Goal: Transaction & Acquisition: Purchase product/service

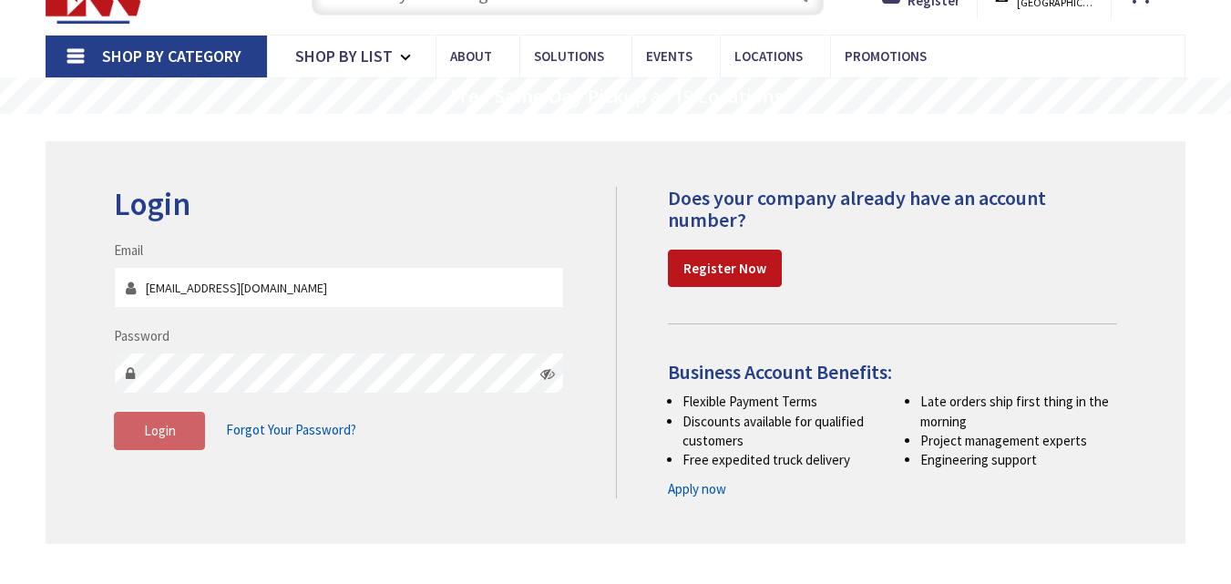
scroll to position [182, 0]
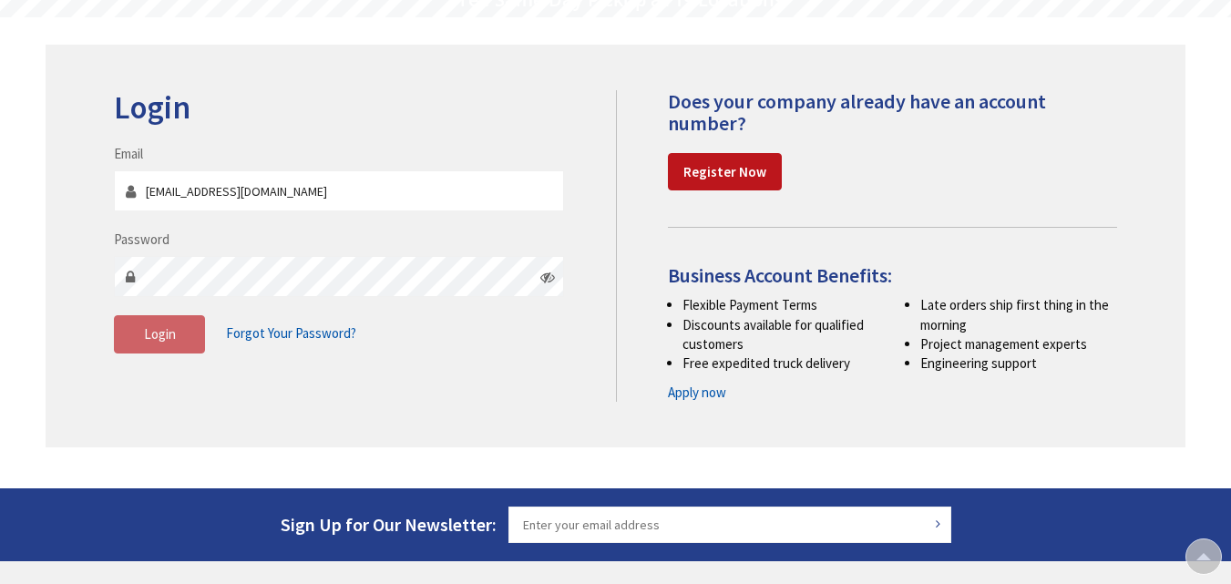
click at [292, 226] on fieldset "Email krfox821@gmail.com Password Login Forgot Your Password?" at bounding box center [339, 258] width 450 height 228
click at [283, 241] on div "Password" at bounding box center [339, 263] width 450 height 67
click at [210, 227] on fieldset "Email krfox821@gmail.com Password Login Forgot Your Password?" at bounding box center [339, 258] width 450 height 228
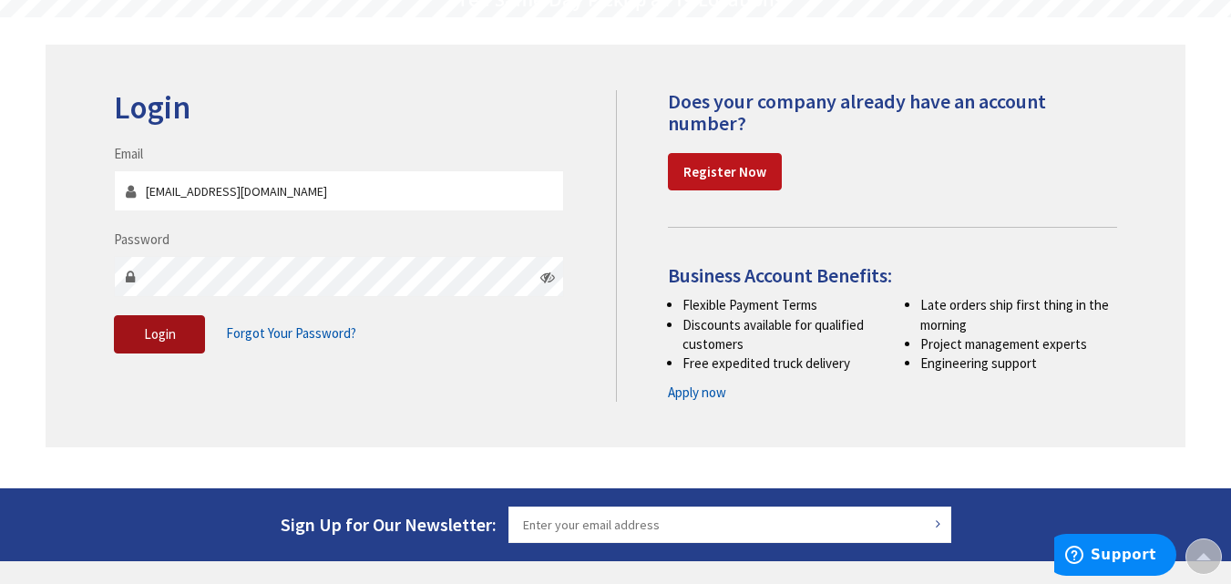
click at [172, 332] on span "Login" at bounding box center [160, 333] width 32 height 17
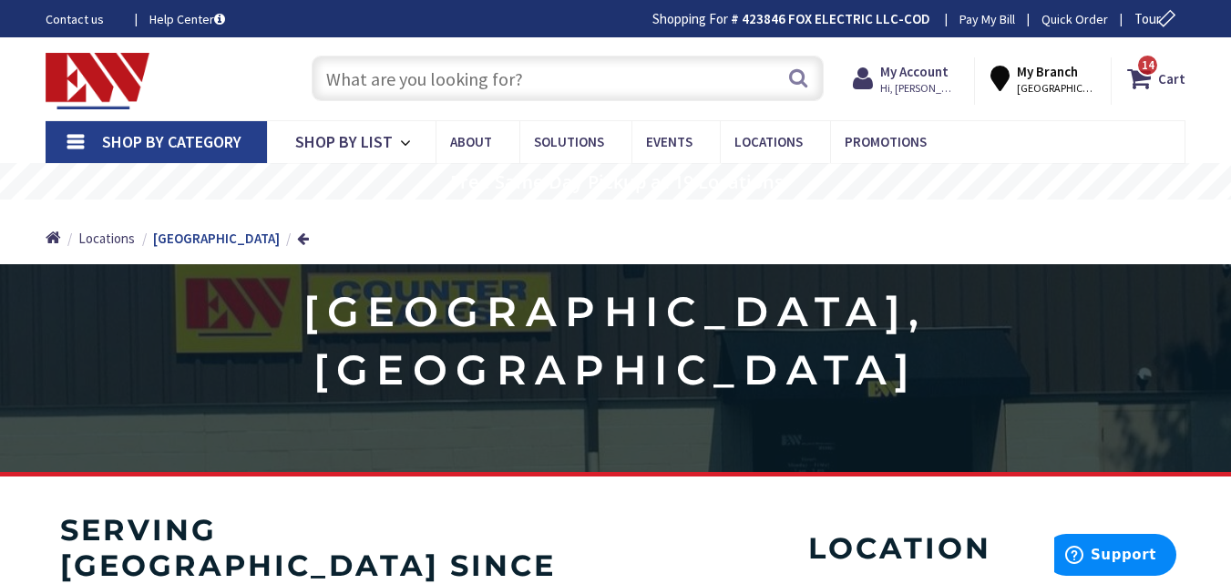
click at [462, 77] on input "text" at bounding box center [568, 79] width 512 height 46
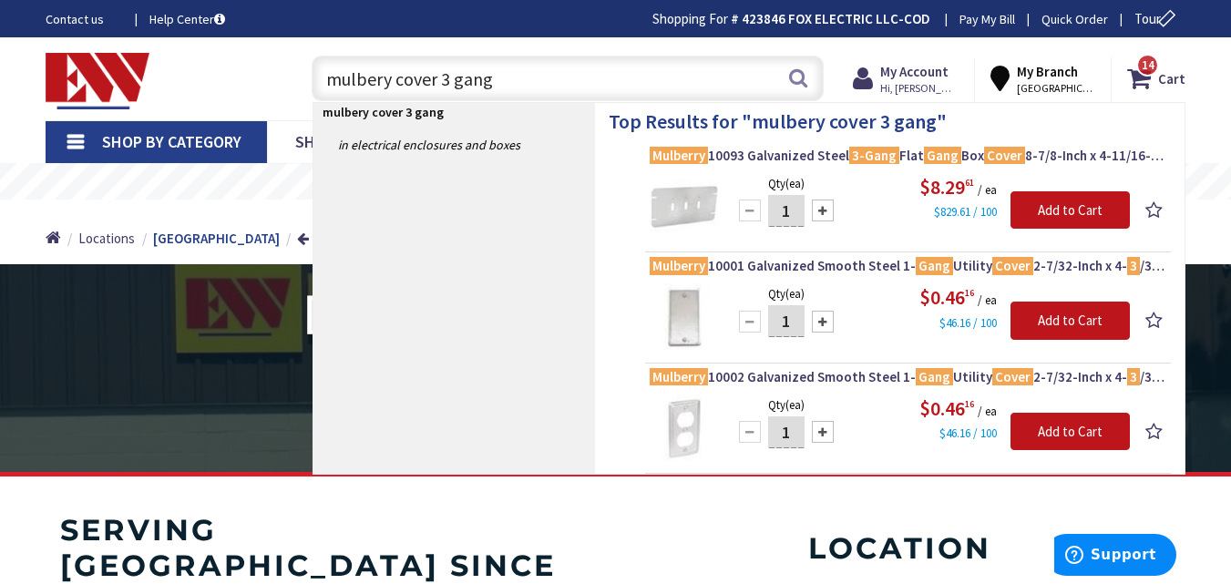
type input "mulbery cover 3 gang"
click at [691, 211] on img at bounding box center [684, 207] width 68 height 68
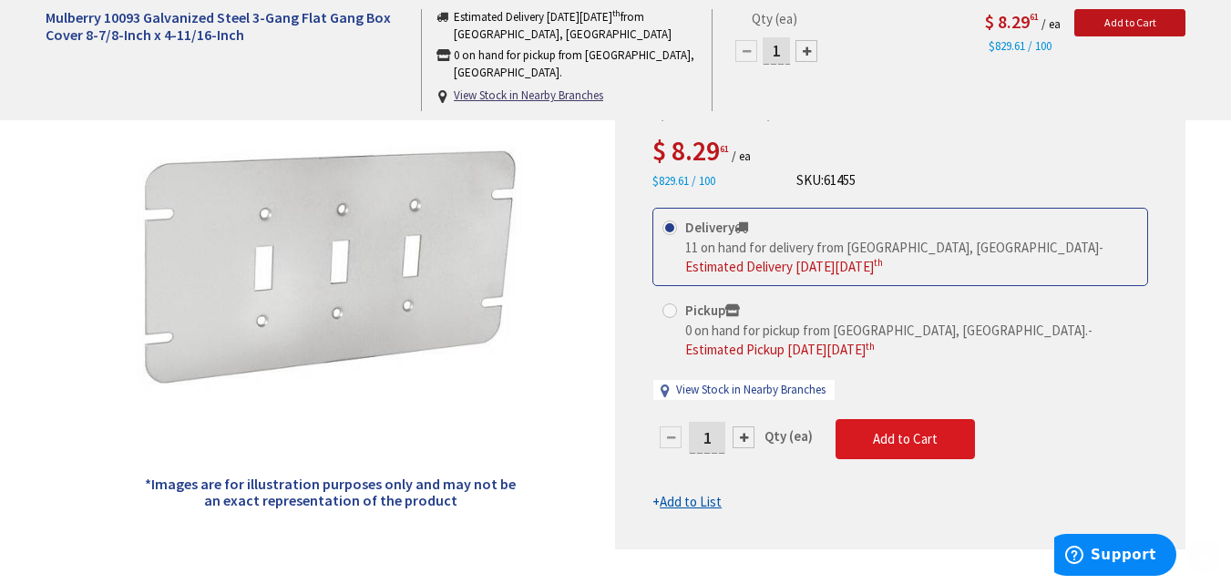
scroll to position [456, 0]
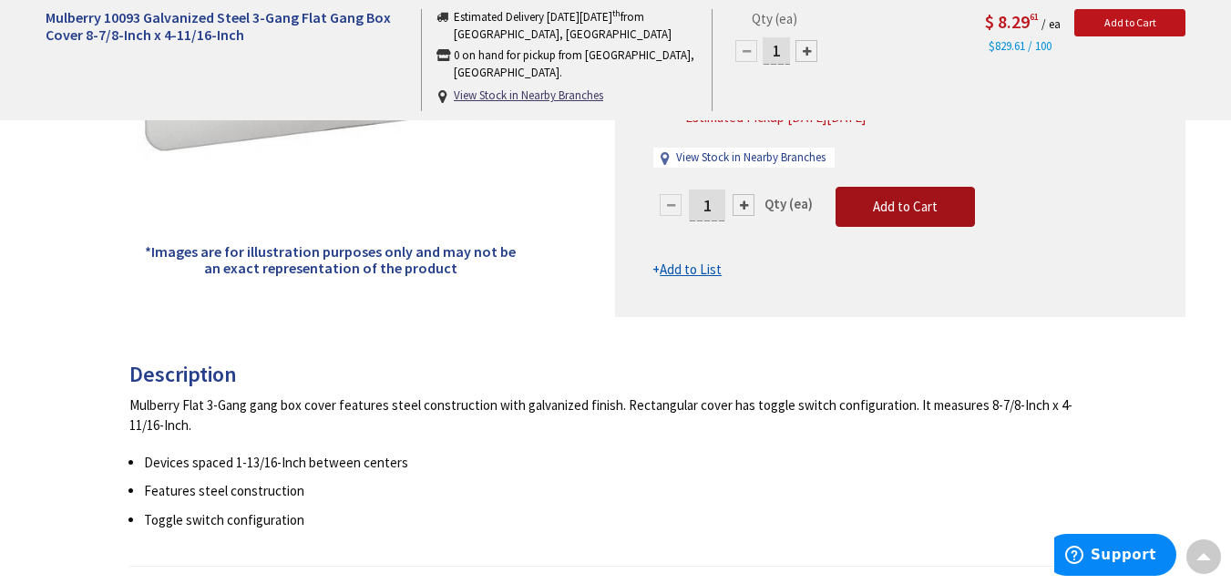
click at [889, 211] on span "Add to Cart" at bounding box center [905, 206] width 65 height 17
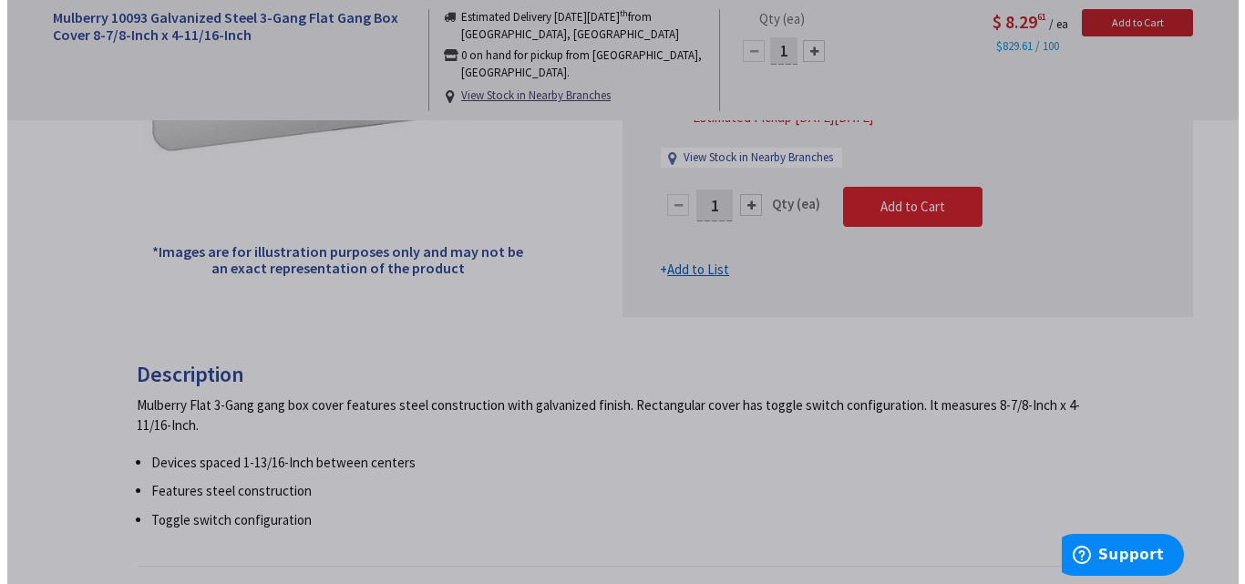
scroll to position [457, 0]
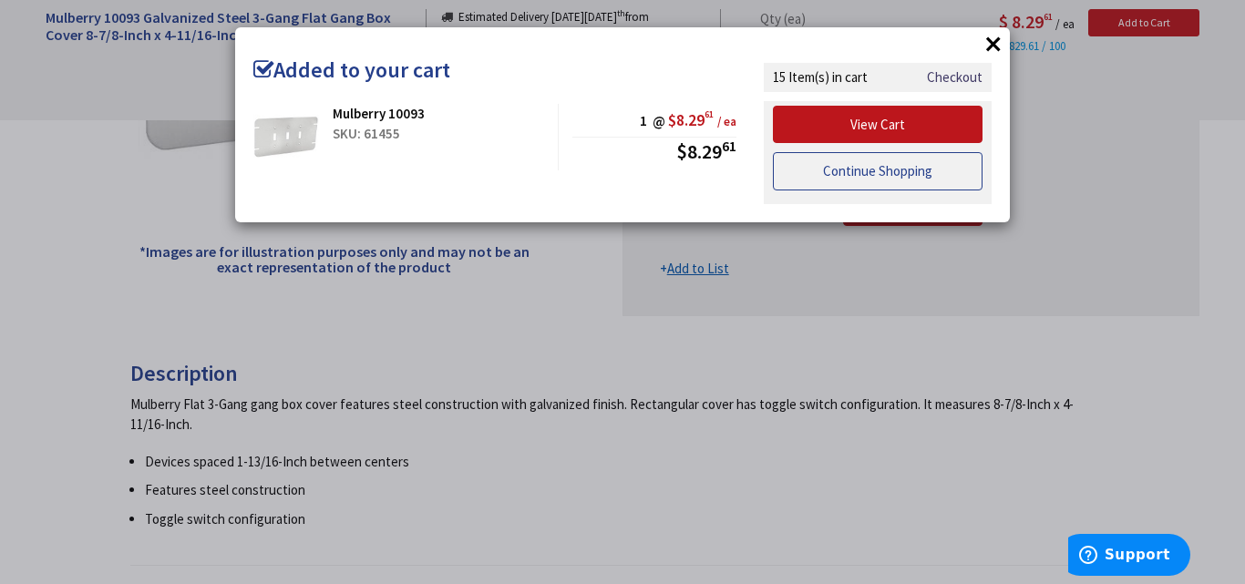
click at [892, 174] on link "Continue Shopping" at bounding box center [878, 171] width 210 height 38
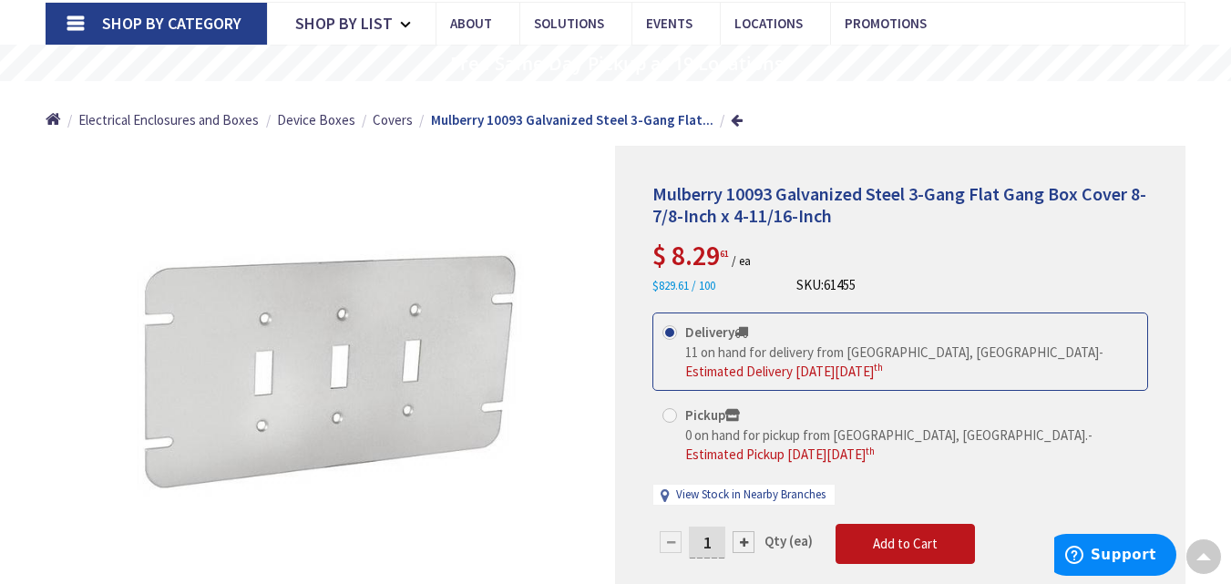
scroll to position [0, 0]
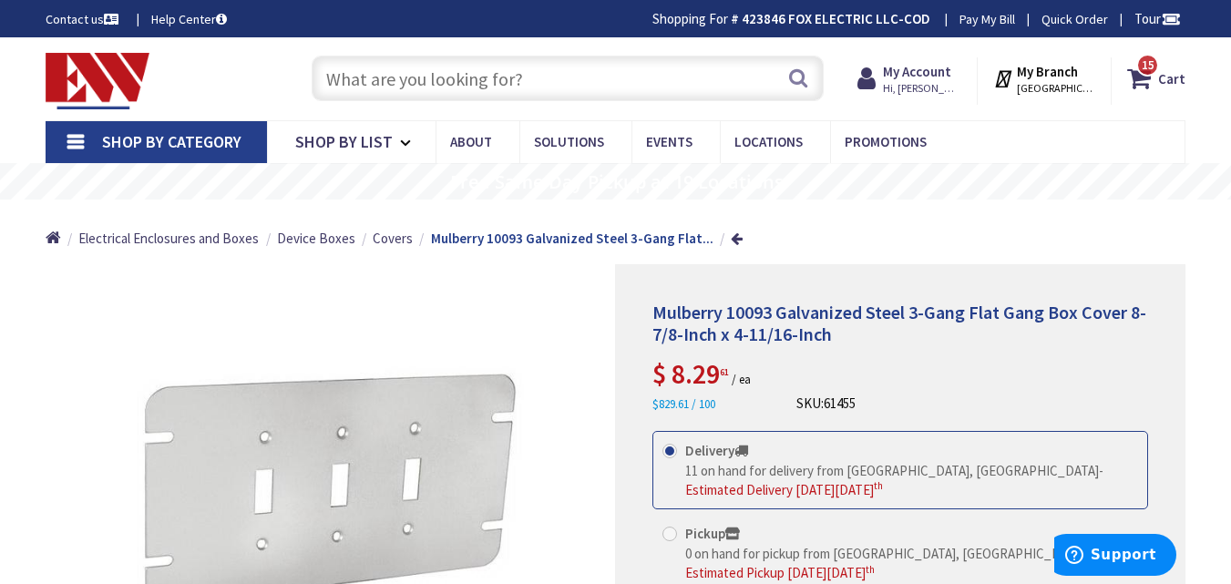
click at [428, 82] on input "text" at bounding box center [568, 79] width 512 height 46
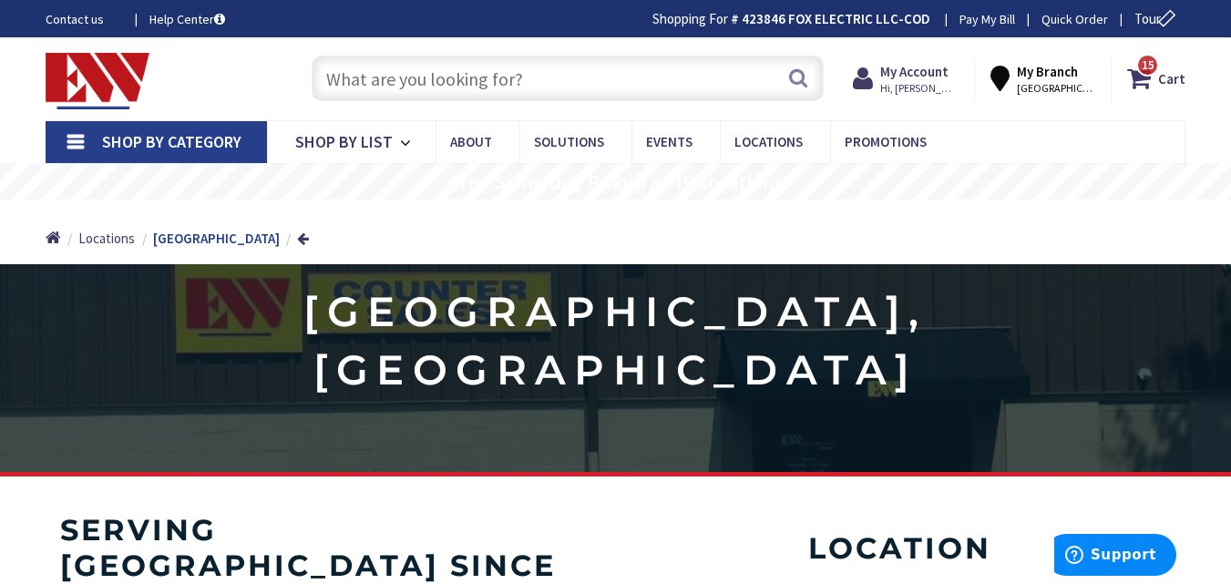
click at [396, 75] on input "text" at bounding box center [568, 79] width 512 height 46
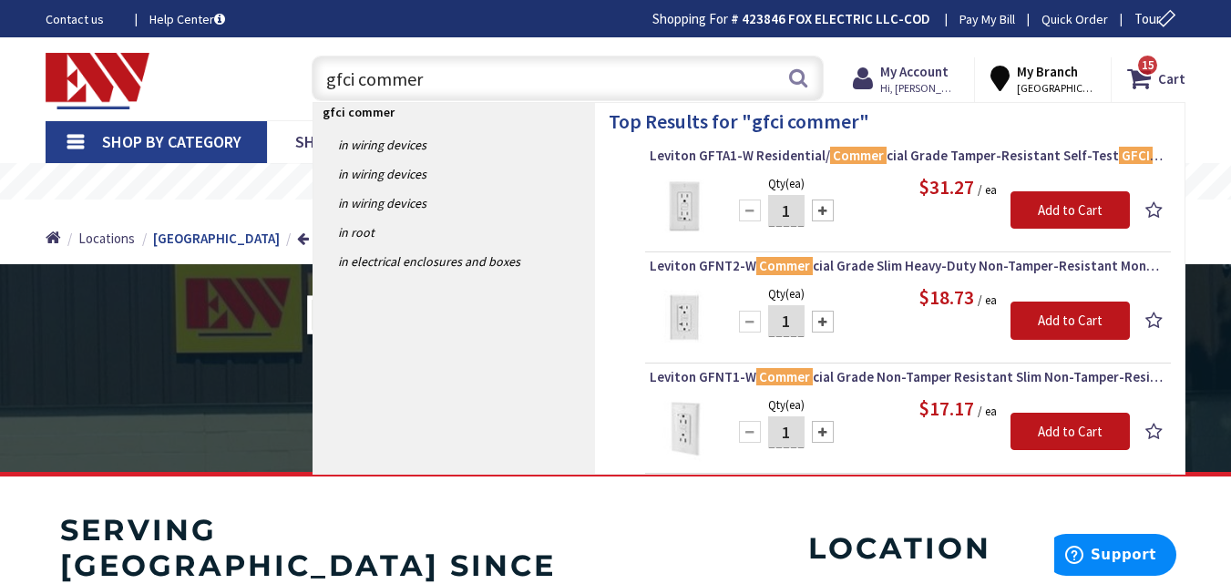
type input "gfci commer"
click at [686, 309] on img at bounding box center [684, 317] width 68 height 68
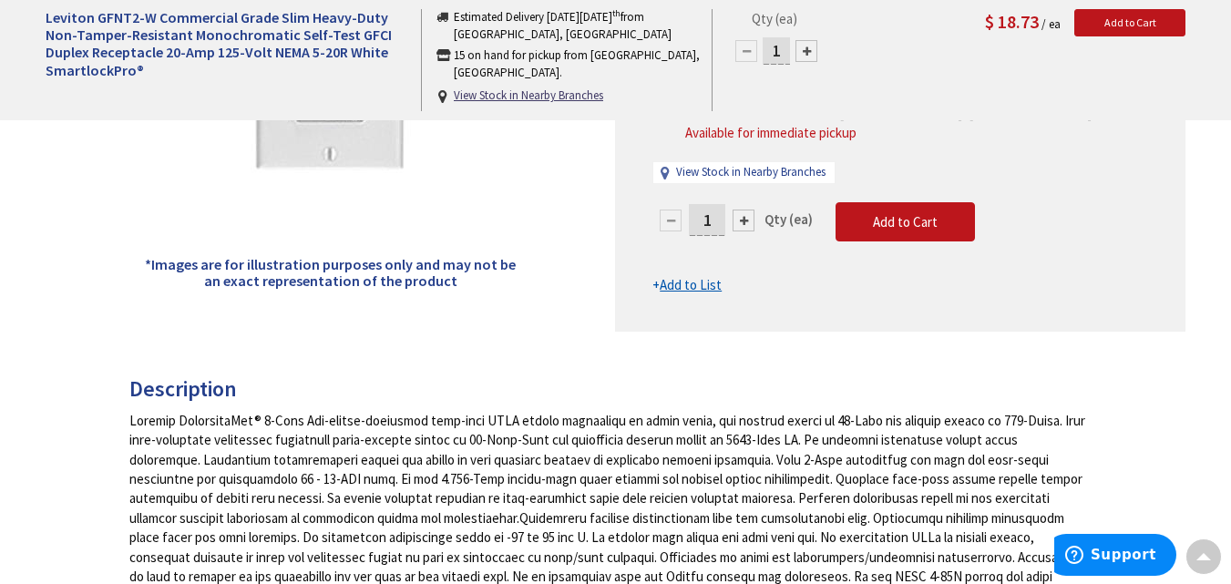
scroll to position [456, 0]
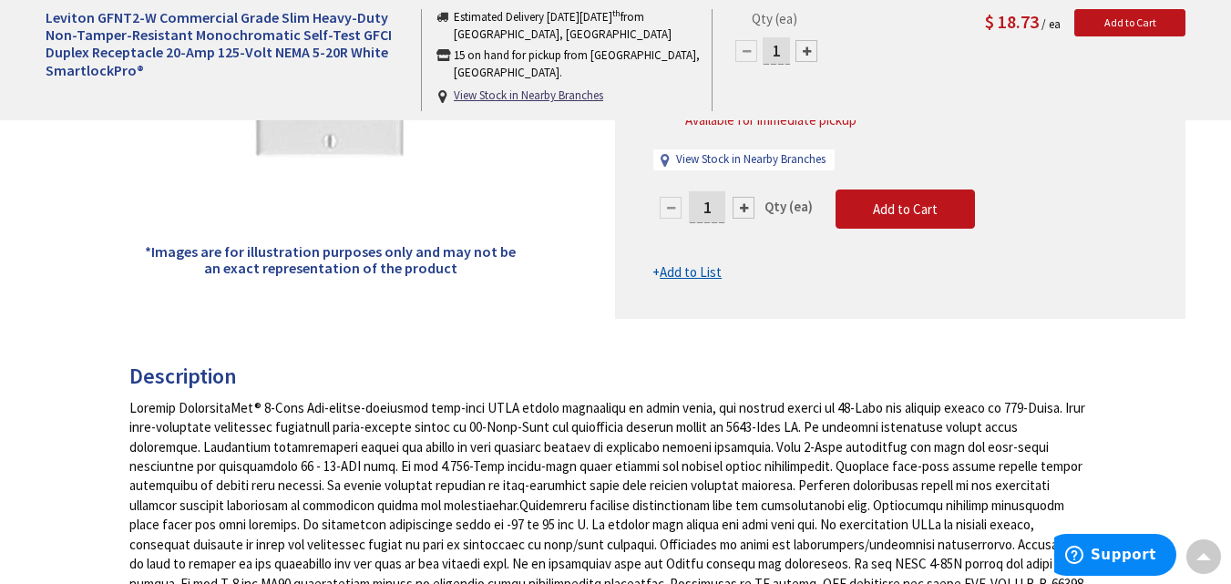
click at [724, 176] on form "This product is Discontinued Delivery 910 on hand for delivery from [GEOGRAPHIC…" at bounding box center [901, 130] width 496 height 304
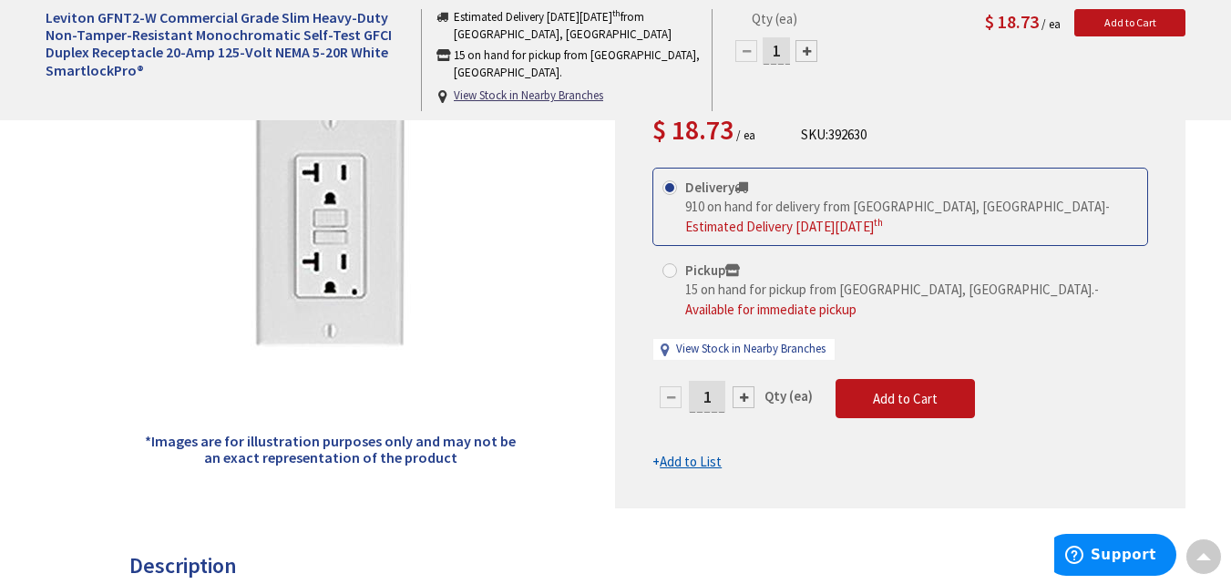
scroll to position [365, 0]
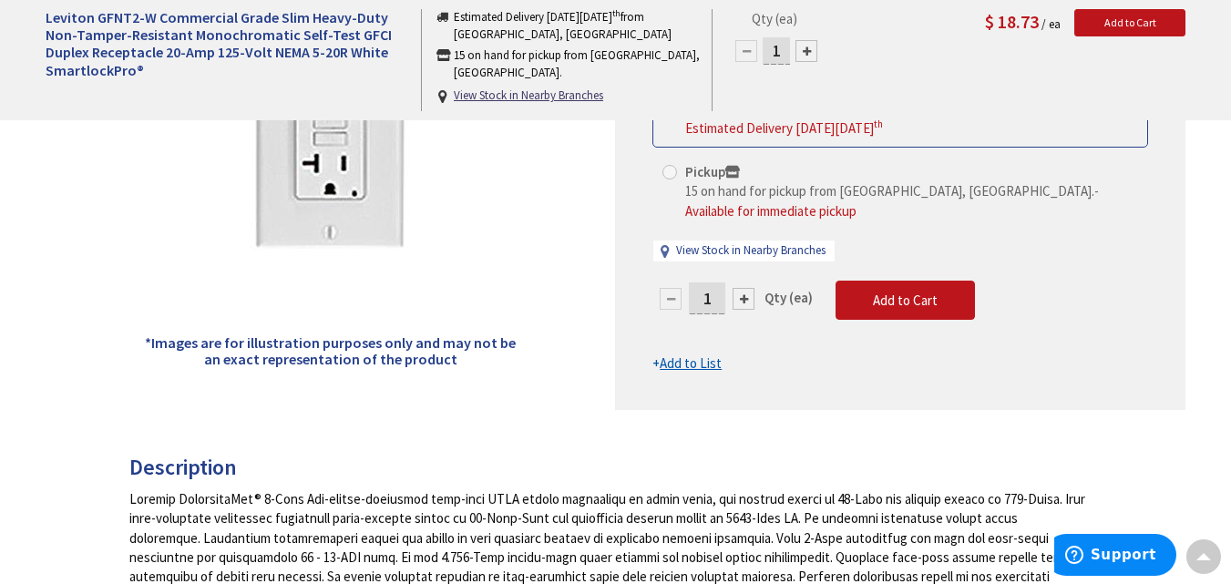
click at [808, 289] on strong "Qty (ea)" at bounding box center [789, 297] width 48 height 17
click at [748, 288] on div at bounding box center [744, 299] width 22 height 22
type input "2"
click at [748, 283] on div at bounding box center [900, 155] width 569 height 509
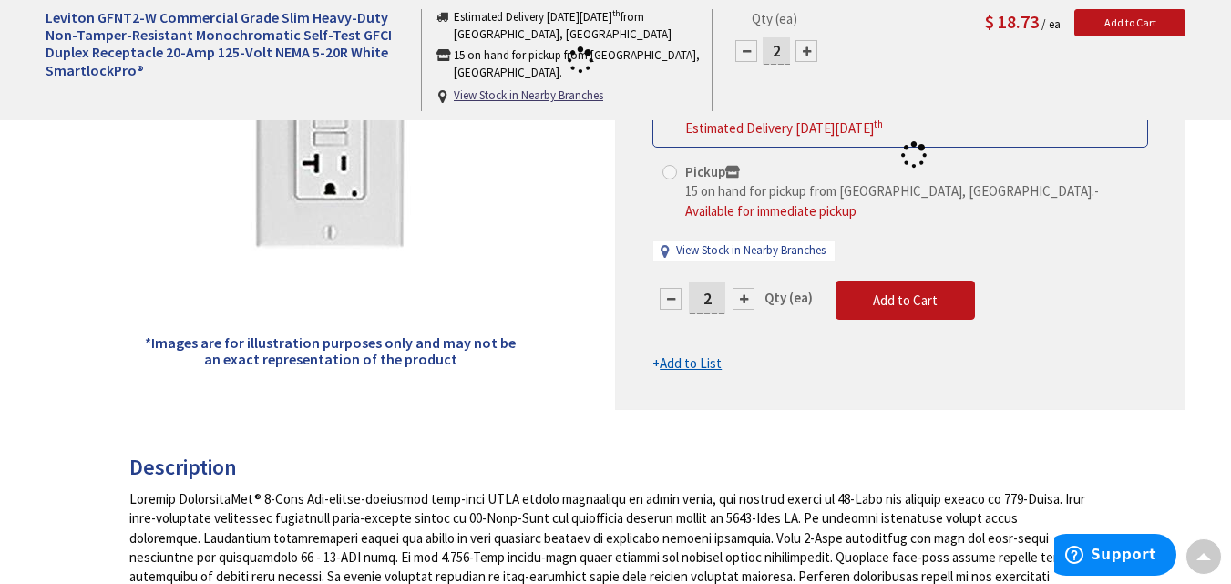
click at [748, 283] on div at bounding box center [900, 155] width 569 height 509
click at [748, 283] on form "This product is Discontinued Delivery 910 on hand for delivery from Middletown,…" at bounding box center [901, 221] width 496 height 304
click at [746, 288] on div at bounding box center [744, 299] width 22 height 22
type input "3"
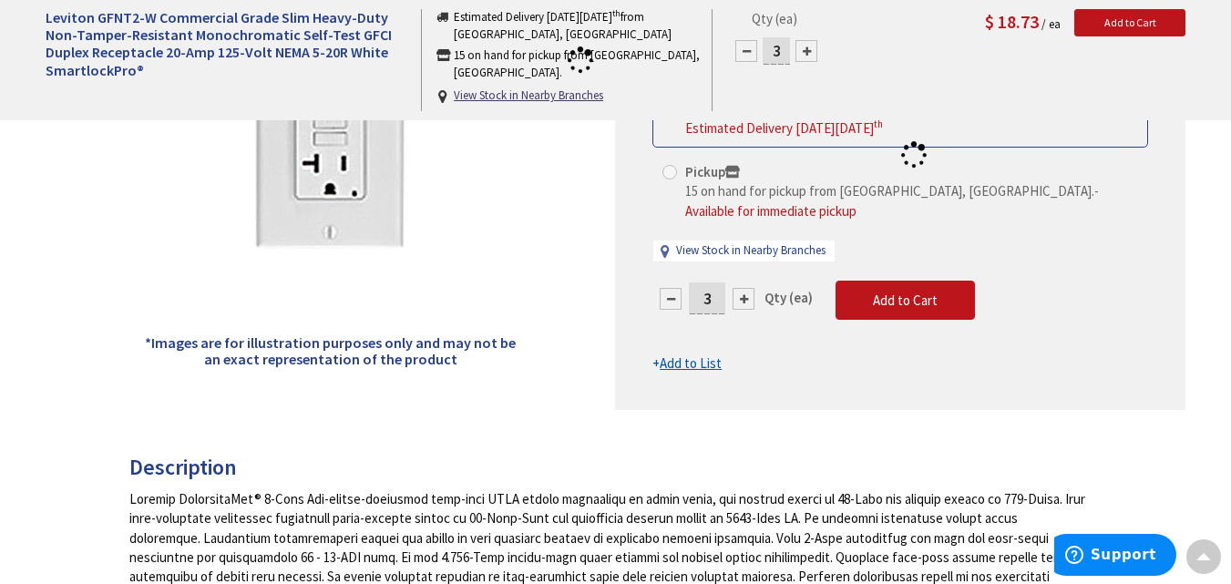
click at [746, 283] on div at bounding box center [900, 155] width 569 height 509
click at [746, 288] on div at bounding box center [744, 299] width 22 height 22
type input "4"
click at [742, 288] on div at bounding box center [744, 299] width 22 height 22
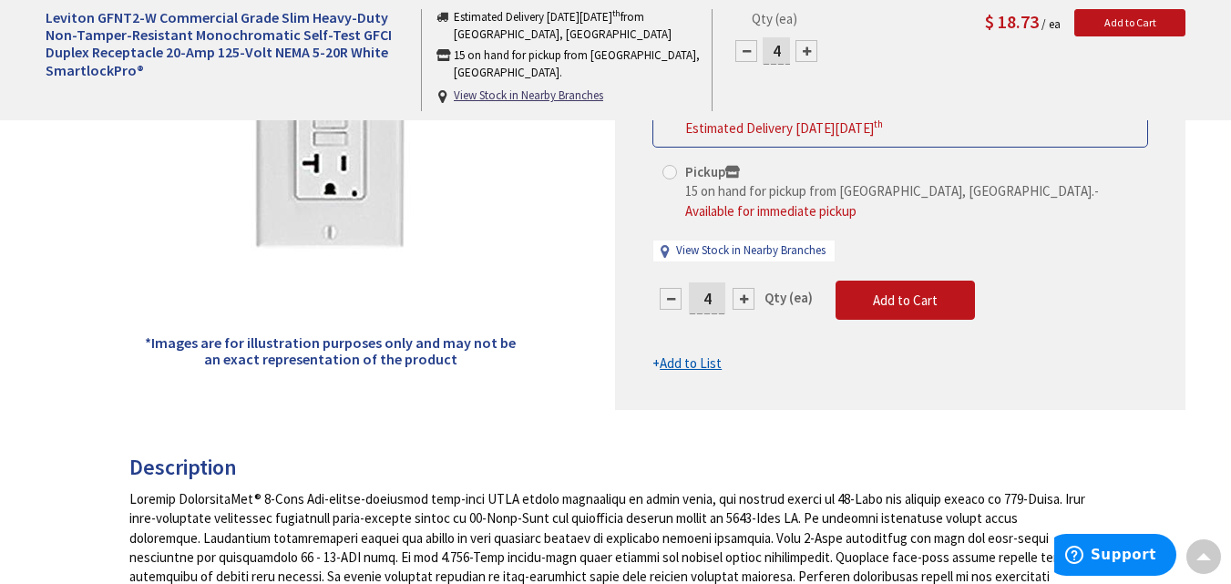
type input "5"
click at [742, 288] on div at bounding box center [744, 299] width 22 height 22
type input "6"
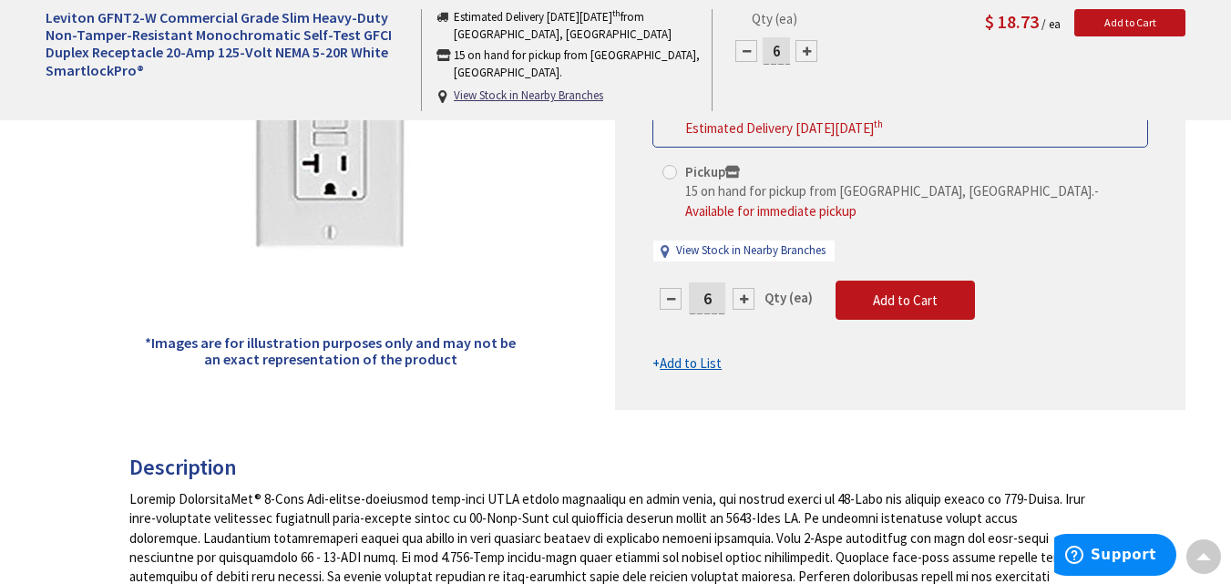
click at [742, 288] on div at bounding box center [744, 299] width 22 height 22
type input "7"
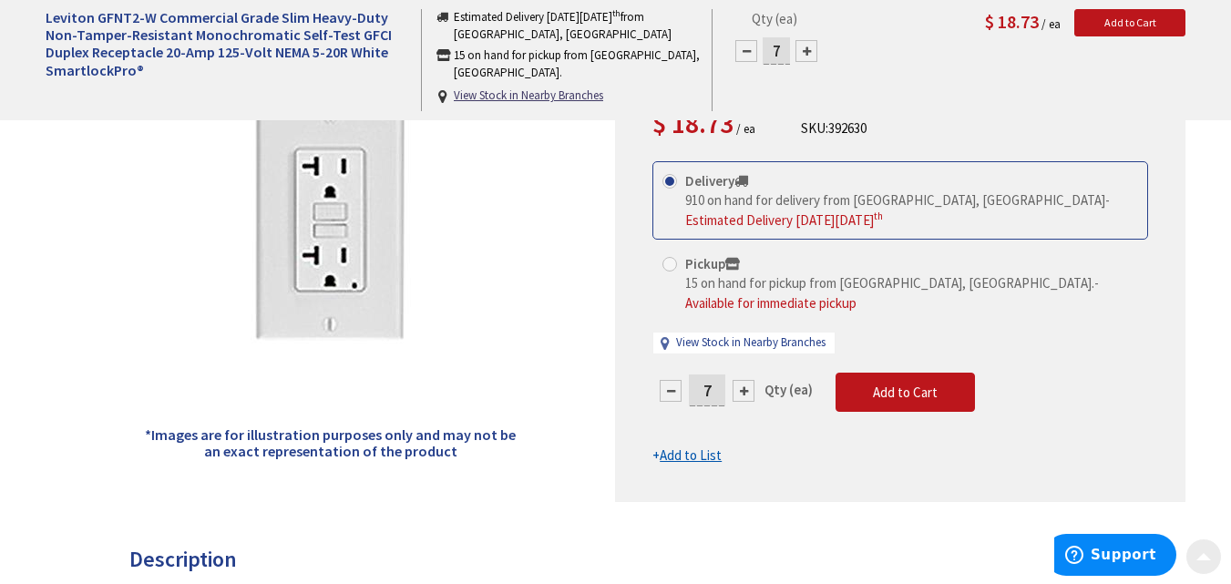
scroll to position [273, 0]
click at [898, 383] on span "Add to Cart" at bounding box center [905, 391] width 65 height 17
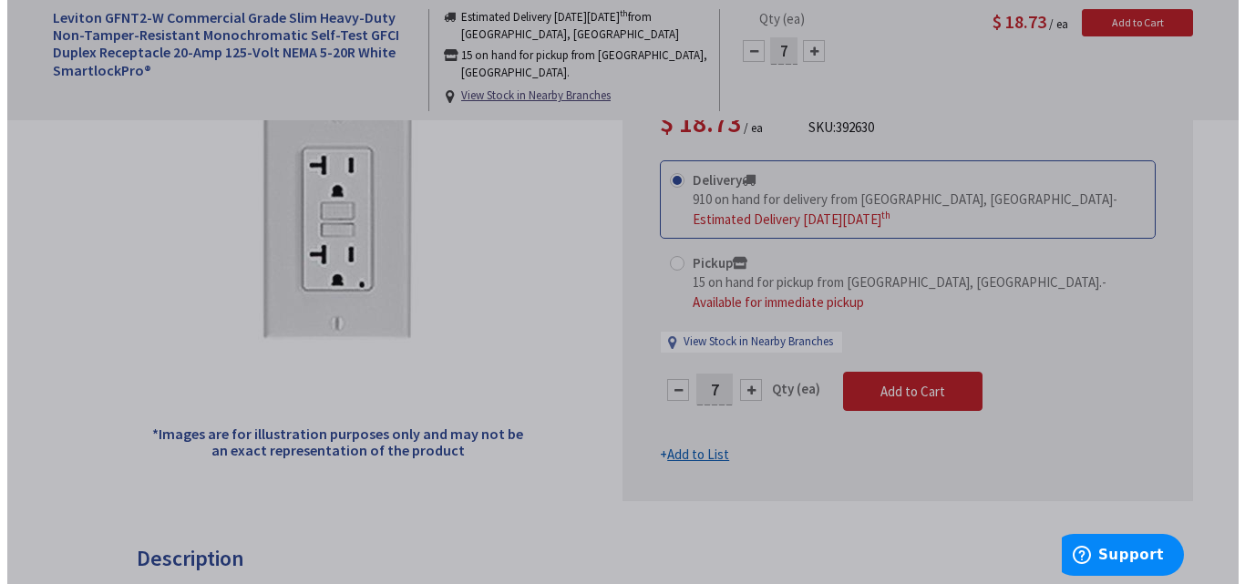
scroll to position [274, 0]
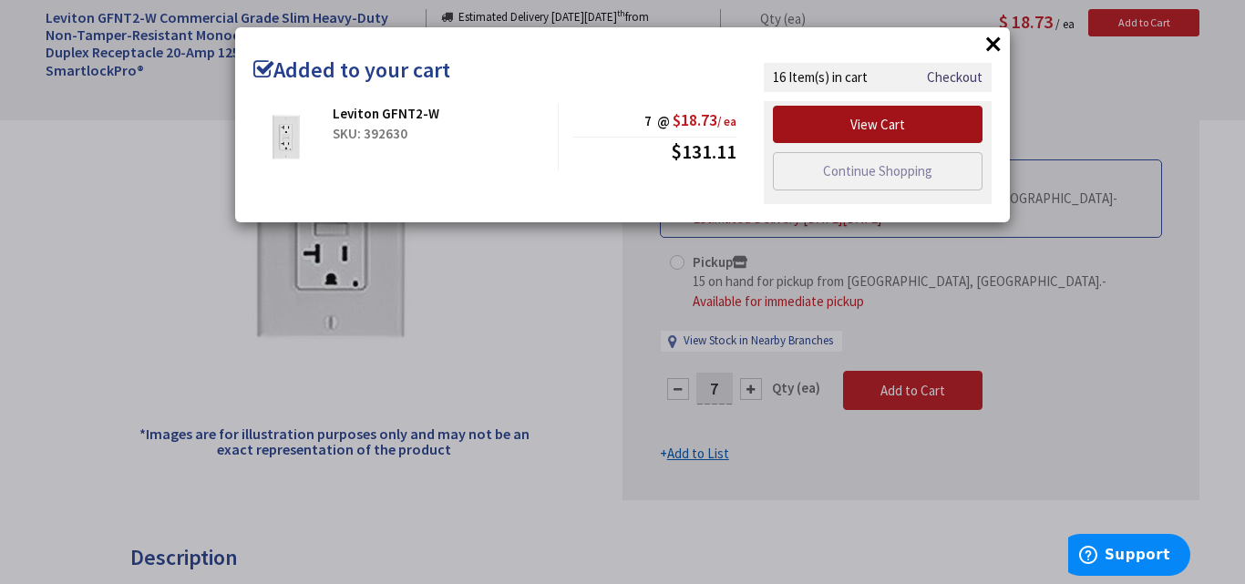
click at [886, 119] on link "View Cart" at bounding box center [878, 125] width 210 height 38
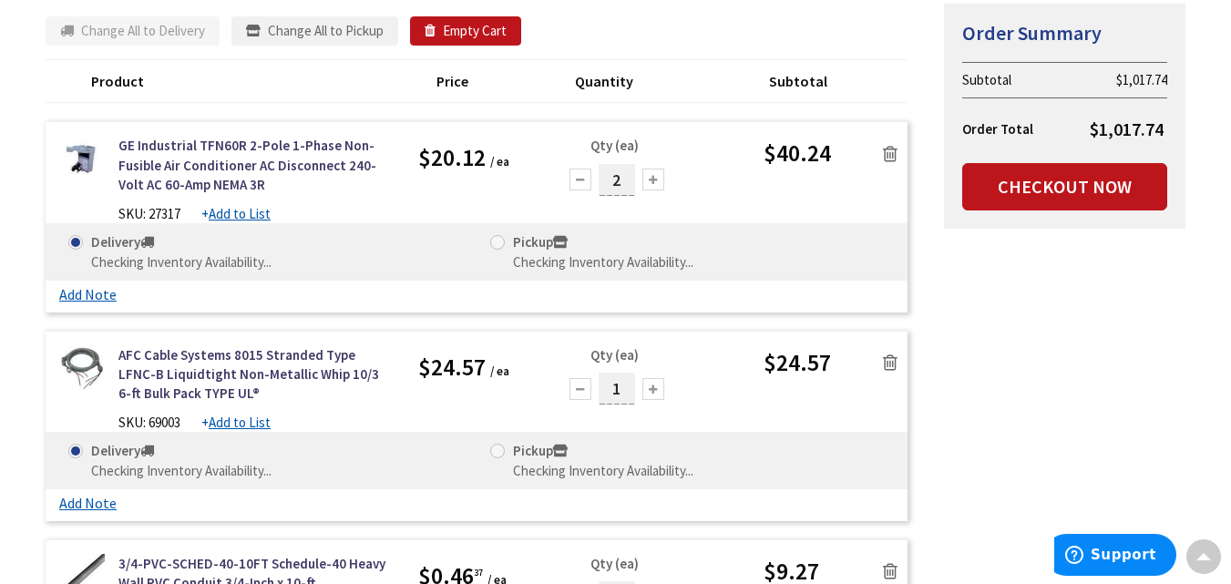
click at [582, 181] on div at bounding box center [581, 180] width 22 height 22
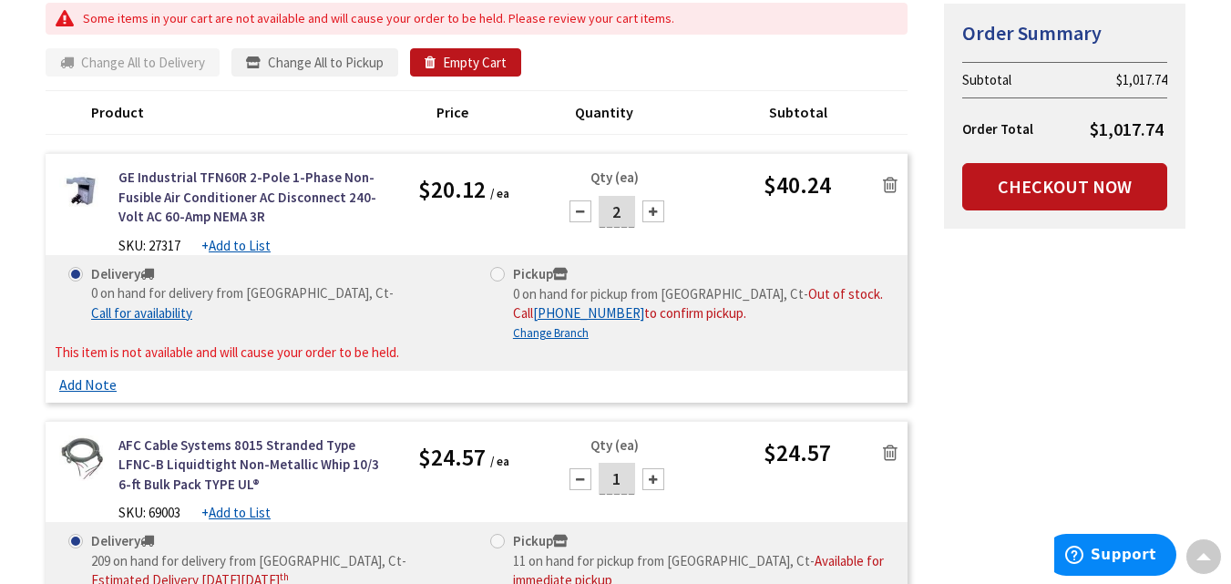
click at [577, 209] on div at bounding box center [581, 212] width 22 height 22
type input "1"
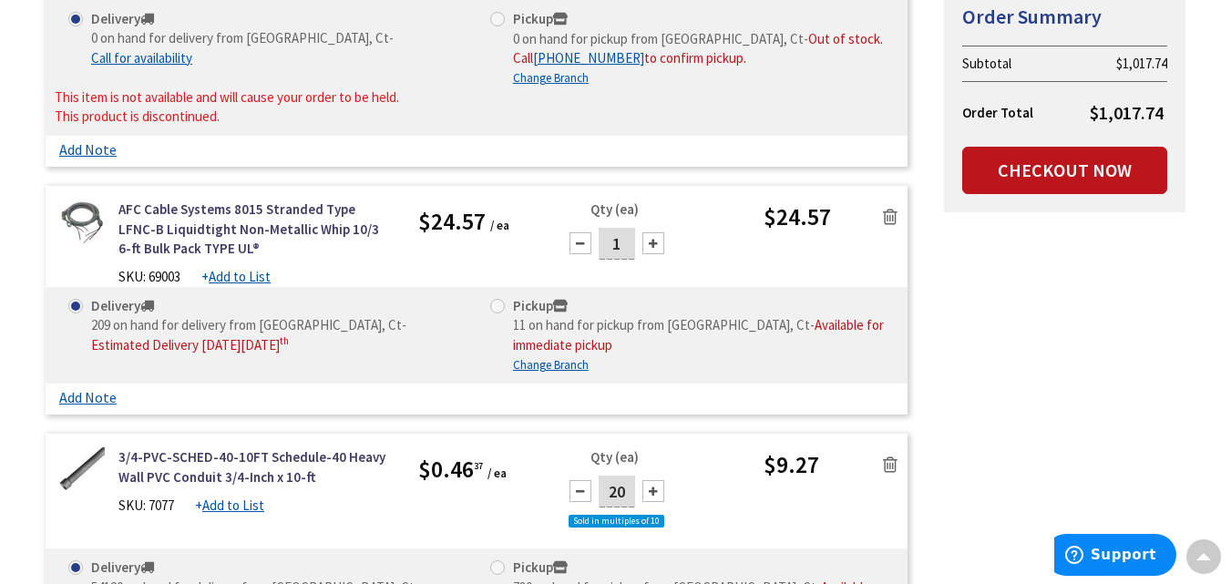
scroll to position [638, 0]
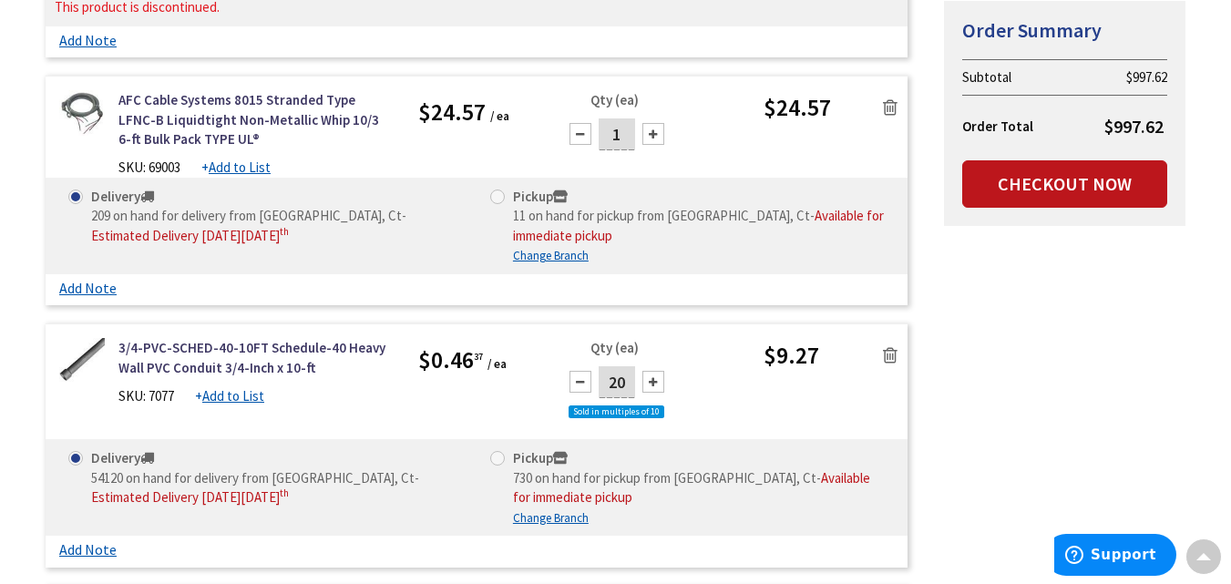
click at [584, 136] on div at bounding box center [581, 134] width 22 height 22
click at [884, 104] on icon at bounding box center [890, 107] width 15 height 18
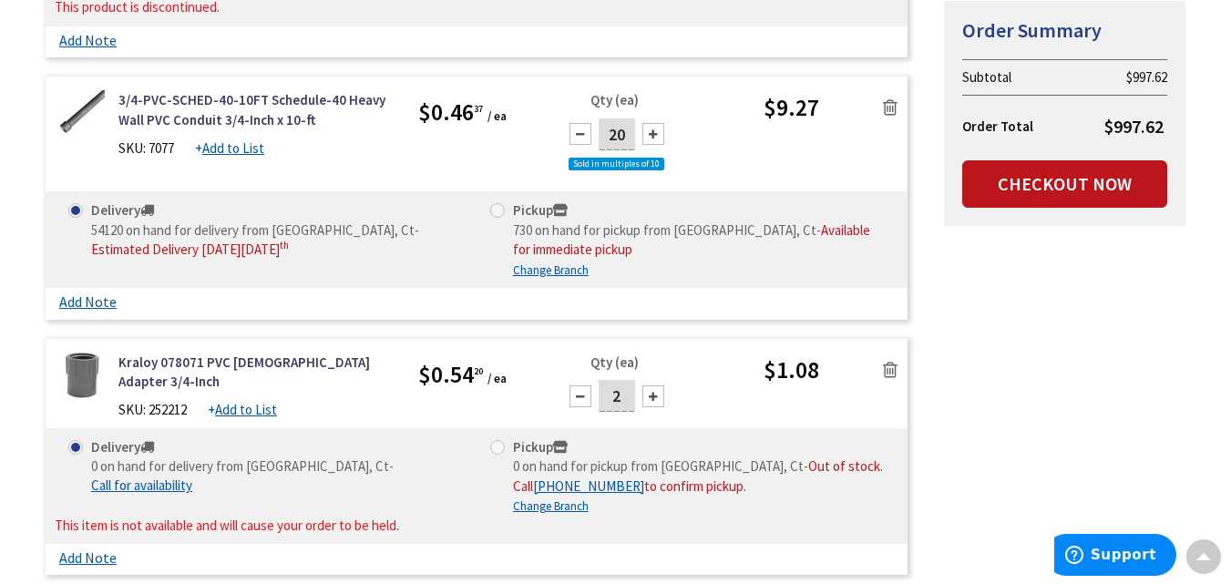
click at [890, 108] on icon at bounding box center [890, 107] width 15 height 18
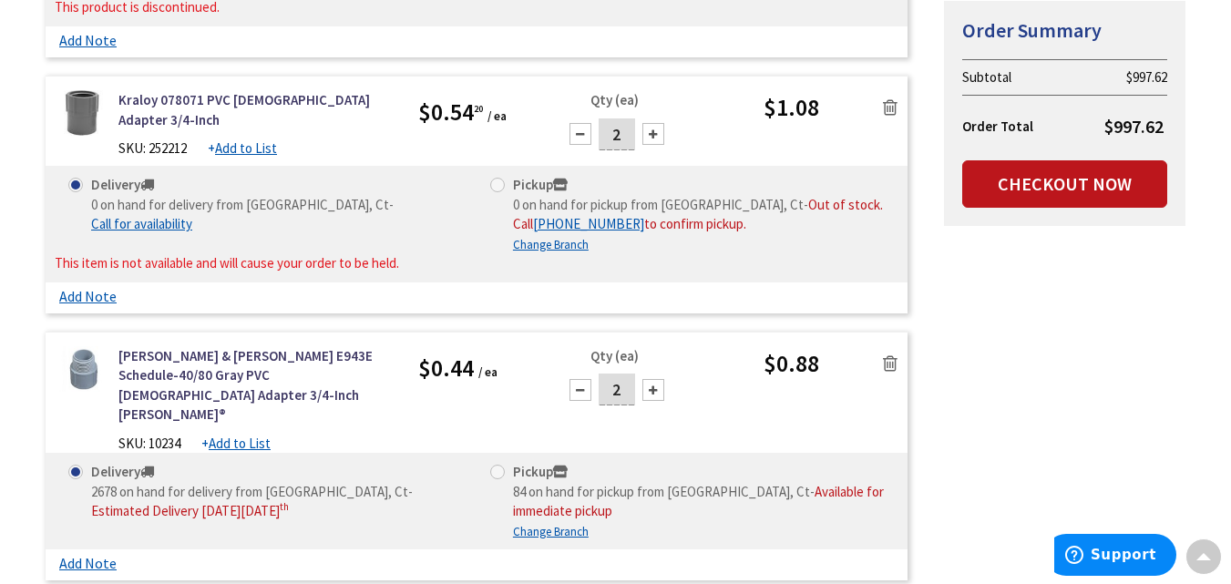
click at [890, 108] on icon at bounding box center [890, 107] width 15 height 18
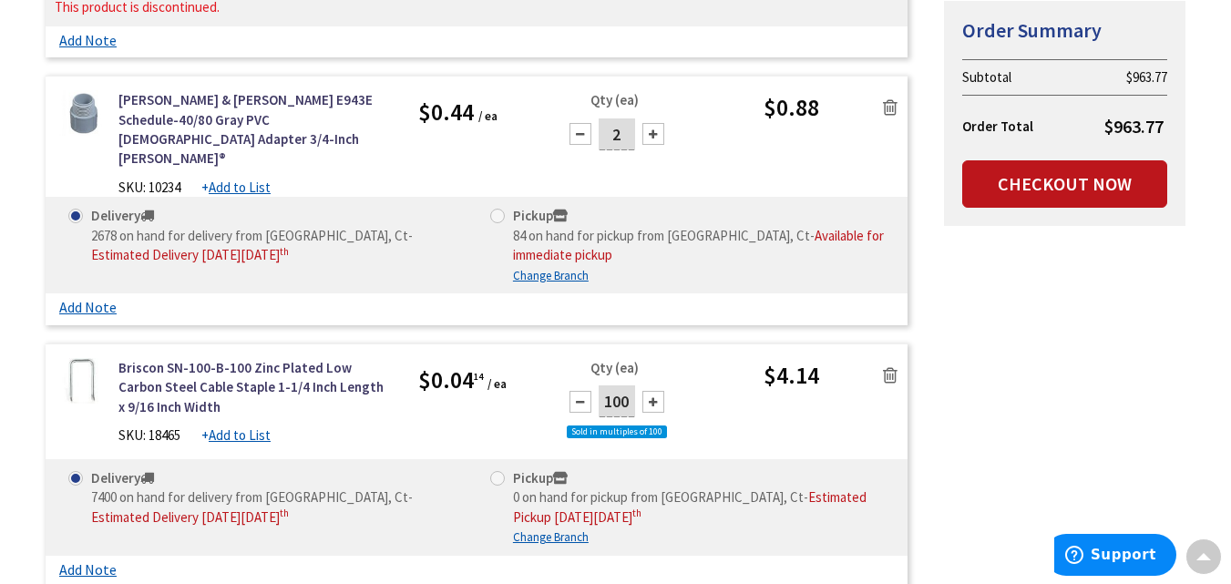
click at [890, 108] on icon at bounding box center [890, 107] width 15 height 18
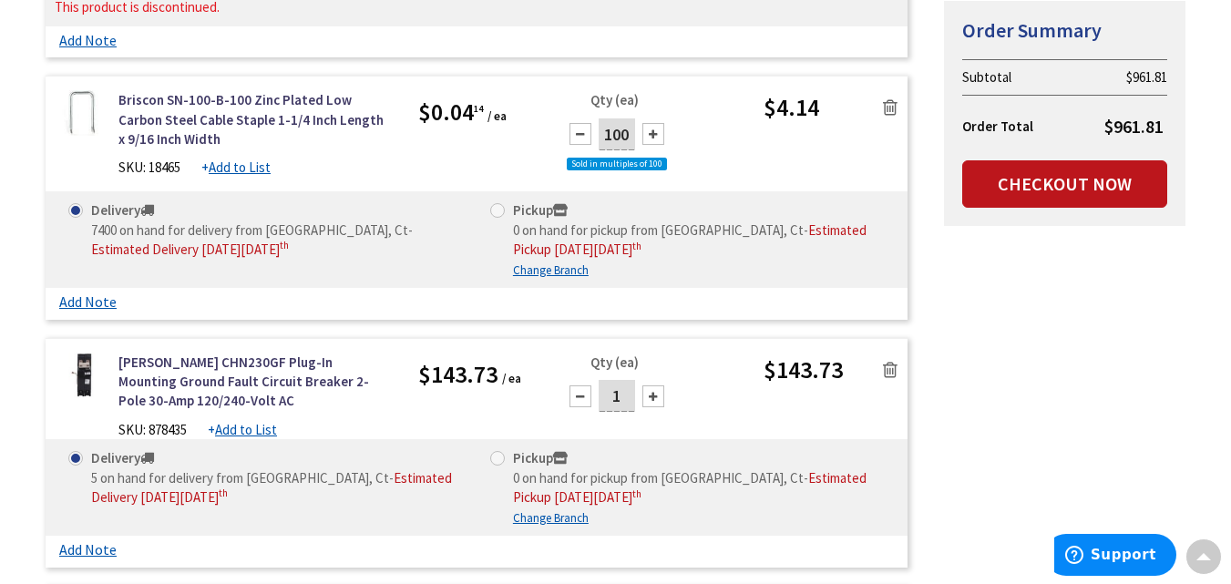
click at [890, 108] on icon at bounding box center [890, 107] width 15 height 18
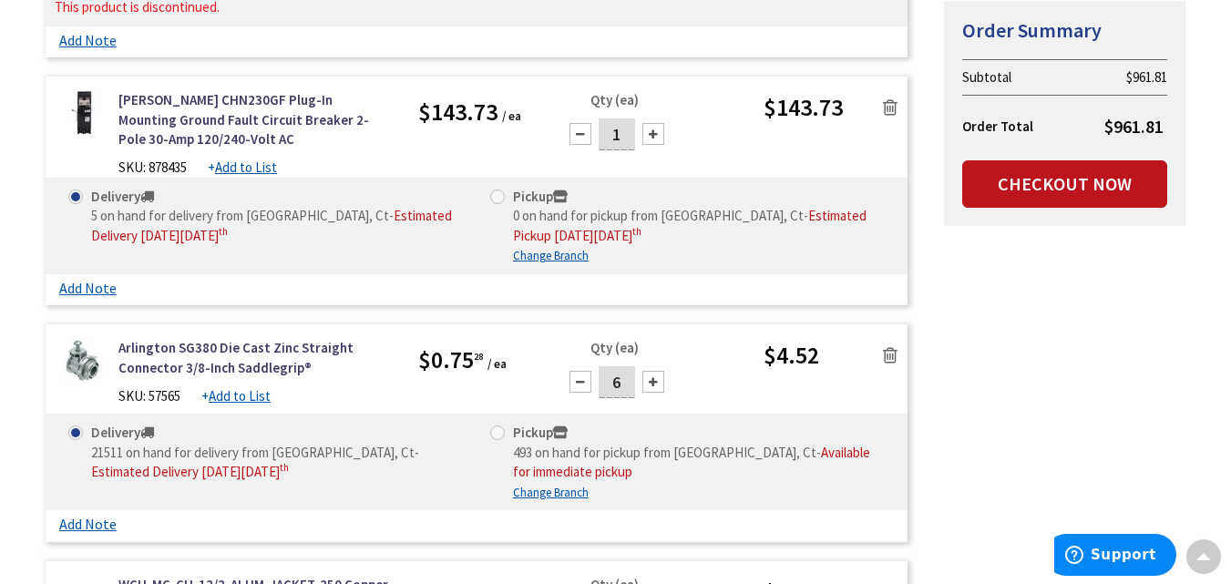
click at [890, 108] on icon at bounding box center [890, 107] width 15 height 18
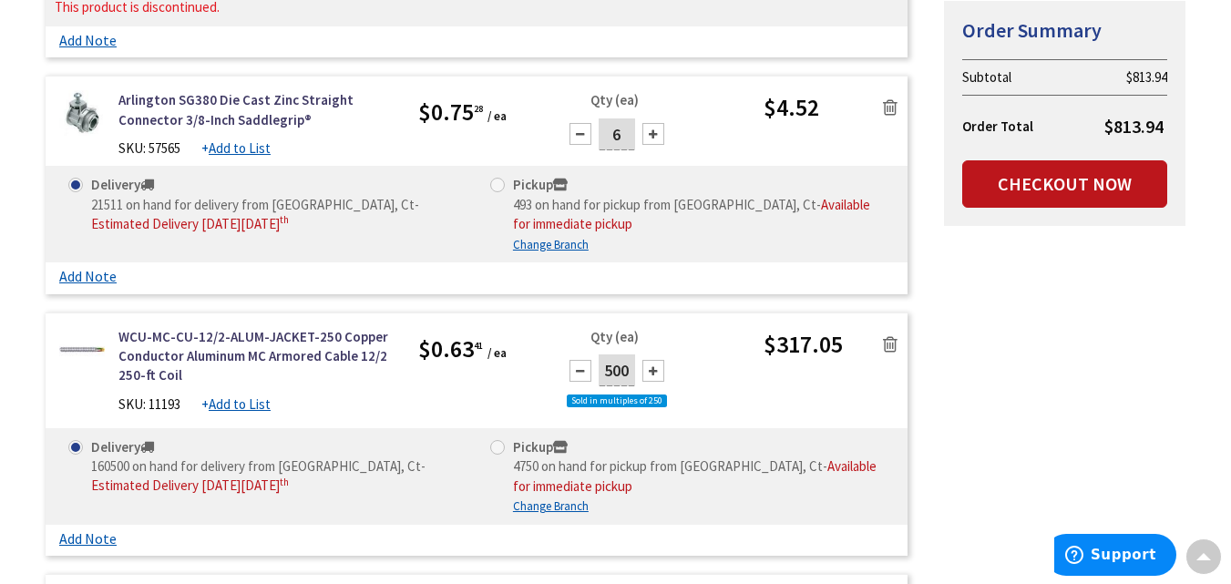
click at [896, 347] on icon at bounding box center [890, 344] width 15 height 18
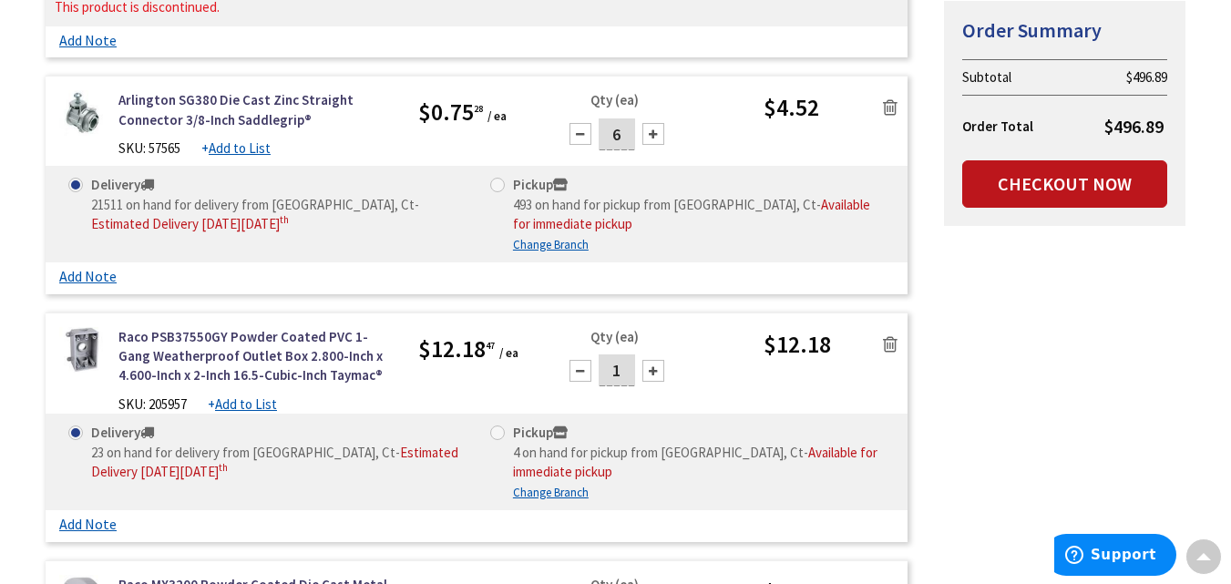
click at [894, 346] on icon at bounding box center [890, 344] width 15 height 18
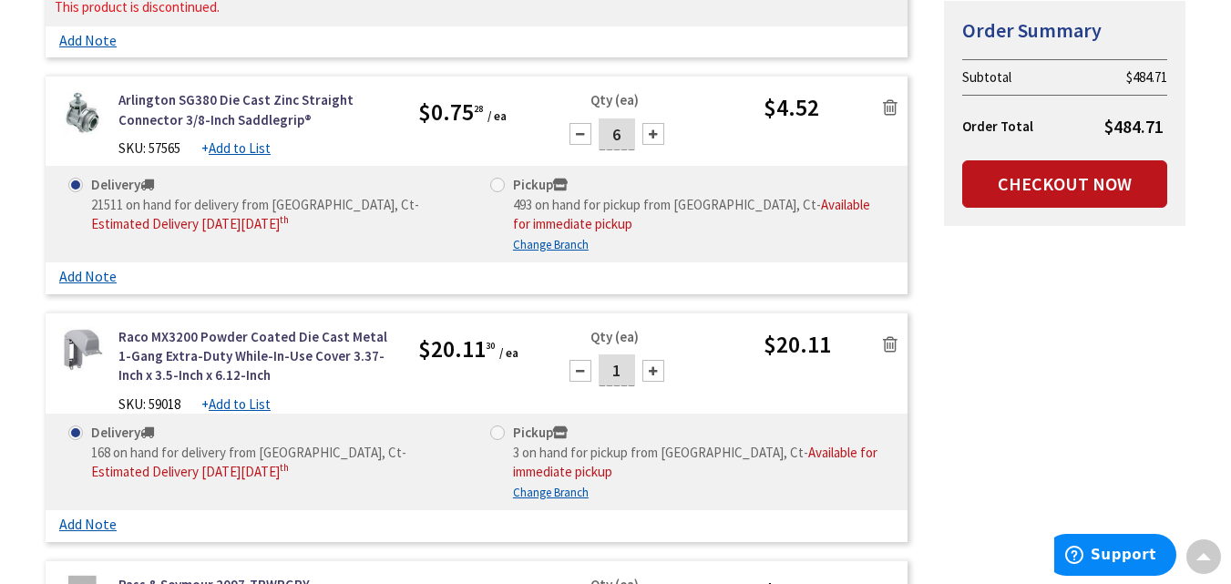
click at [888, 109] on icon at bounding box center [890, 107] width 15 height 18
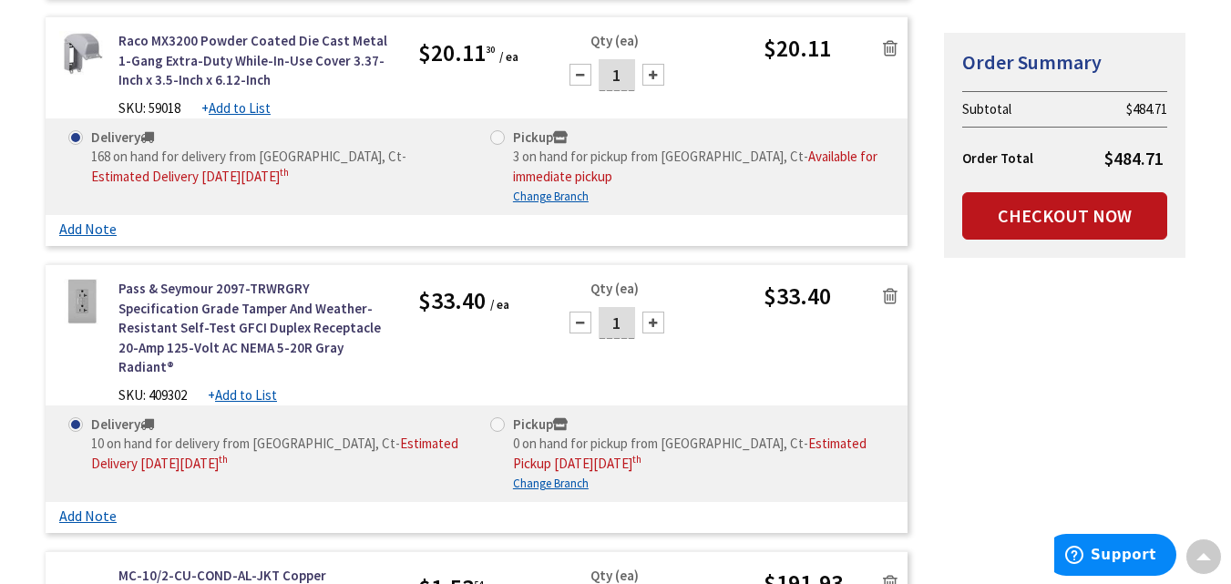
scroll to position [729, 0]
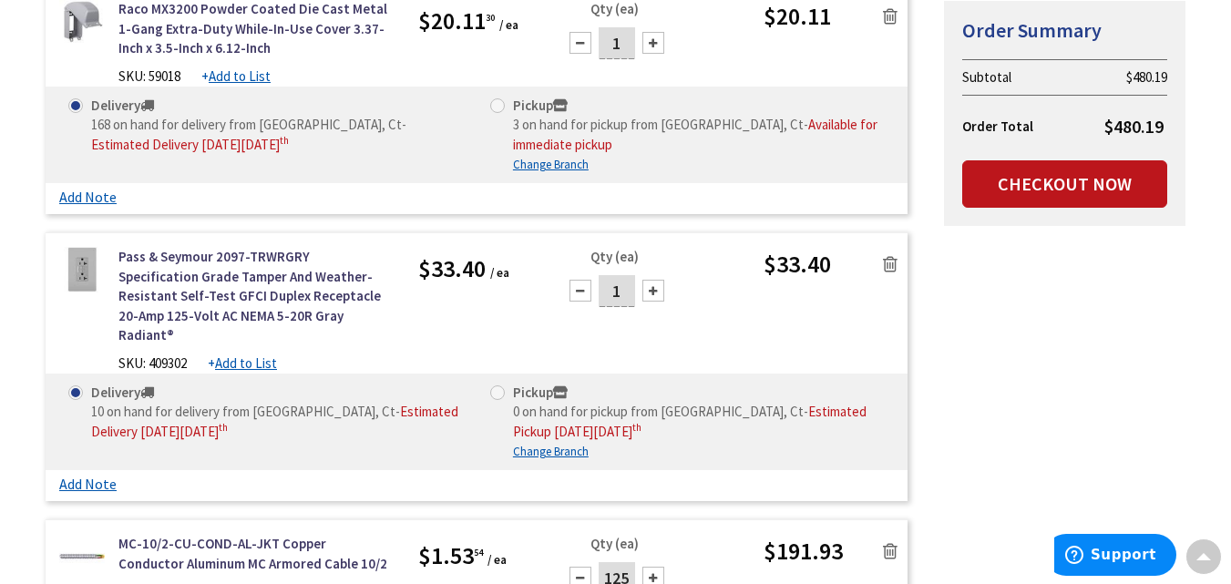
click at [883, 262] on icon at bounding box center [890, 264] width 15 height 18
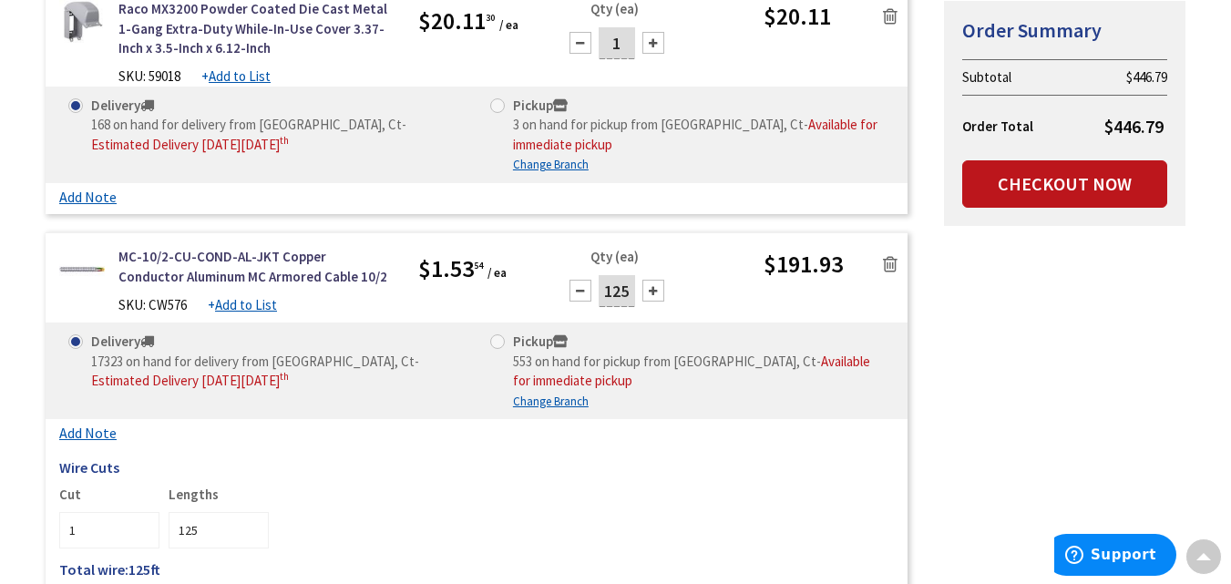
click at [889, 265] on icon at bounding box center [890, 264] width 15 height 18
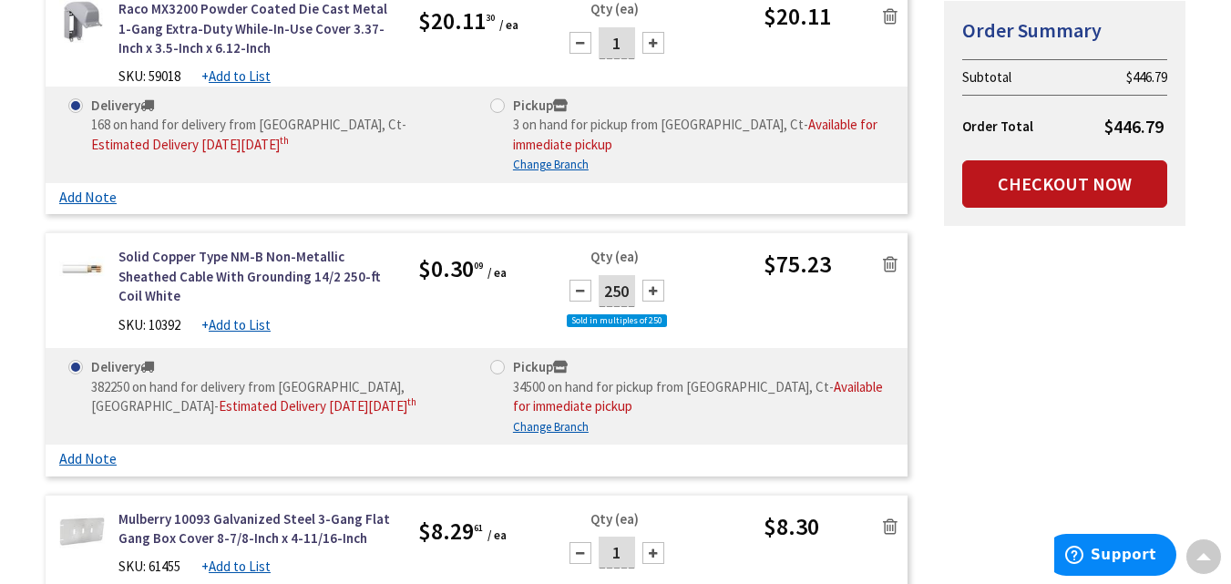
click at [889, 265] on icon at bounding box center [890, 264] width 15 height 18
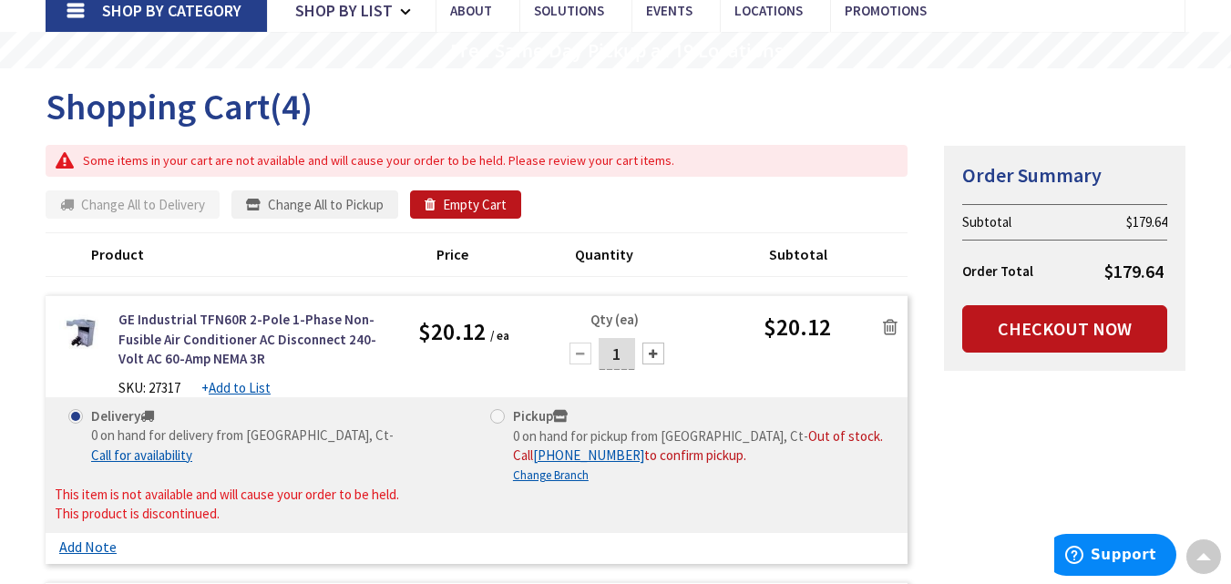
scroll to position [0, 0]
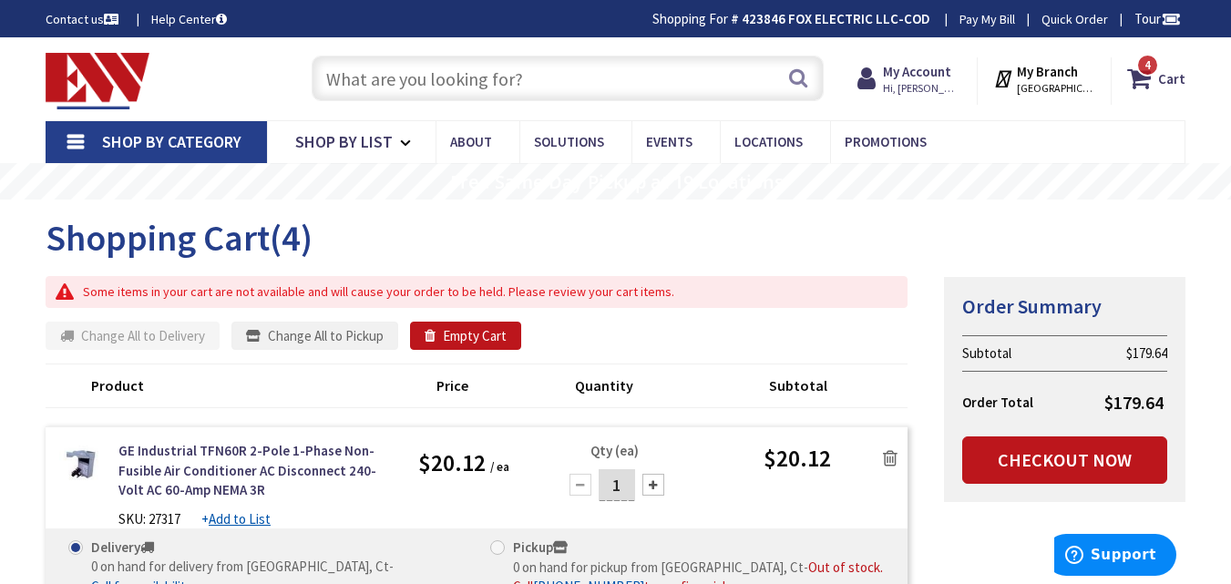
click at [417, 86] on input "text" at bounding box center [568, 79] width 512 height 46
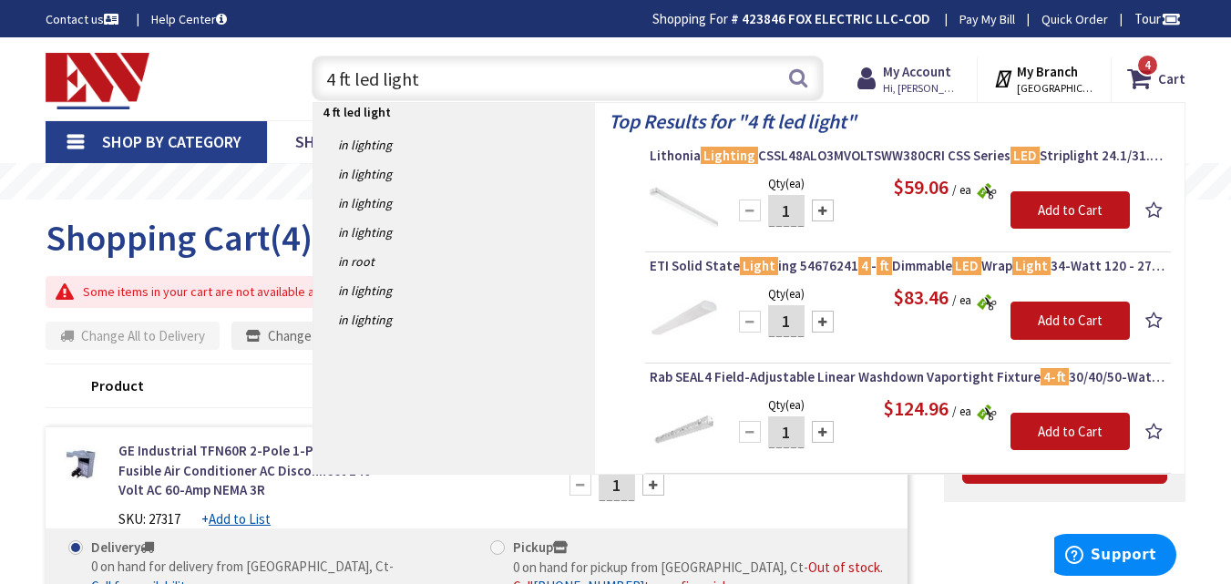
drag, startPoint x: 436, startPoint y: 74, endPoint x: 236, endPoint y: 71, distance: 199.6
click at [237, 71] on div "Toggle Nav 4 ft led light 4 ft led light Search 4 4 4 items Cart My Cart" at bounding box center [616, 78] width 1168 height 61
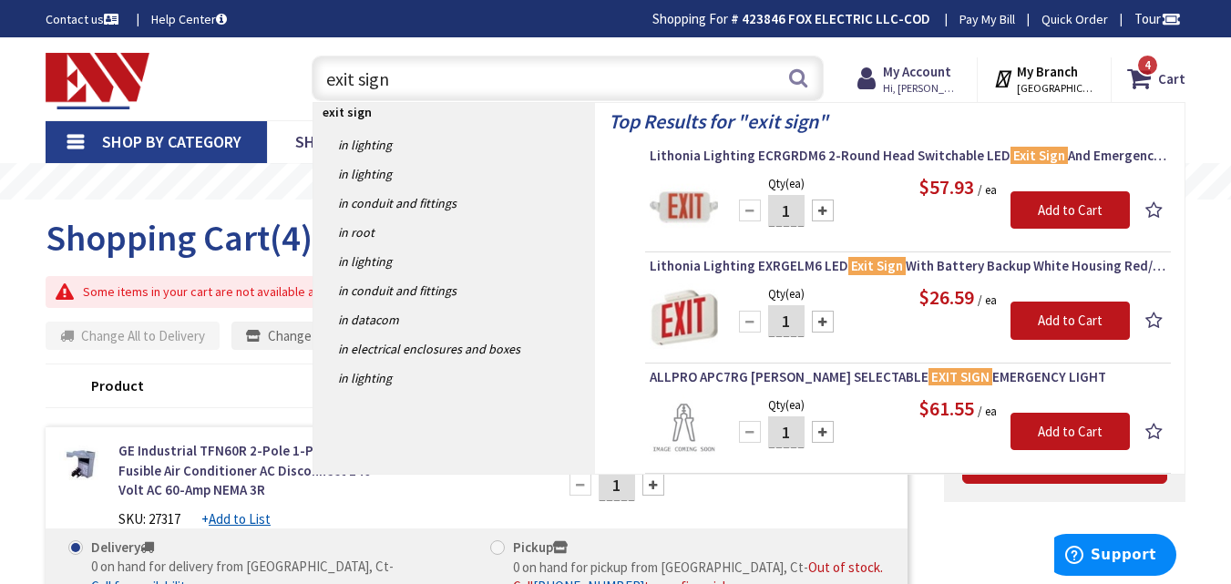
type input "exit sign"
